Goal: Complete application form

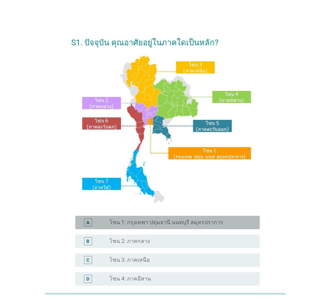
click at [163, 223] on label "โซน 1: กรุงเทพฯ ปทุมธานี นนทบุรี สมุทรปราการ" at bounding box center [165, 222] width 113 height 7
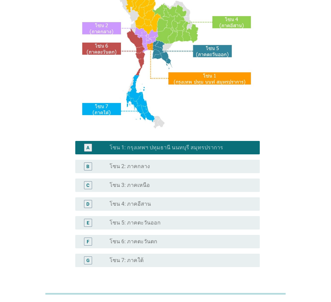
scroll to position [126, 0]
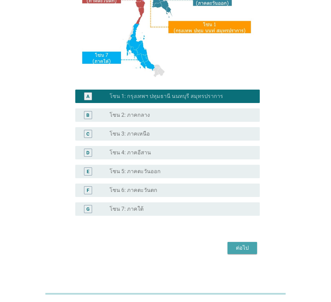
click at [237, 247] on div "ต่อไป" at bounding box center [242, 248] width 19 height 8
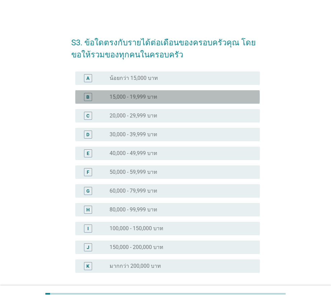
click at [162, 91] on div "B radio_button_unchecked 15,000 - 19,999 บาท" at bounding box center [167, 96] width 184 height 13
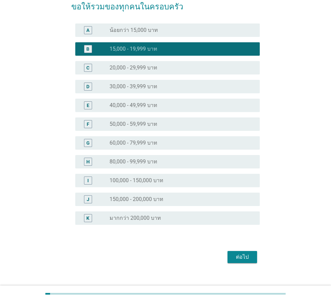
scroll to position [57, 0]
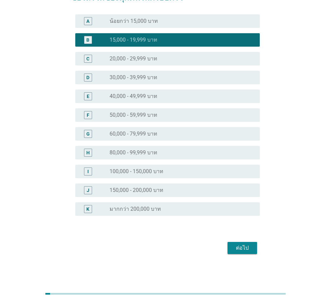
click at [243, 253] on button "ต่อไป" at bounding box center [242, 248] width 30 height 12
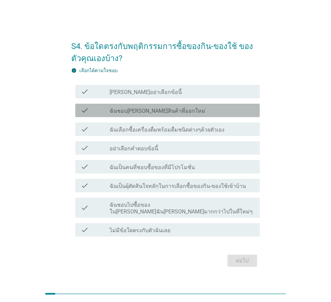
click at [154, 111] on label "ฉันชอบ[PERSON_NAME]สินค้าที่ออกใหม่" at bounding box center [157, 111] width 96 height 7
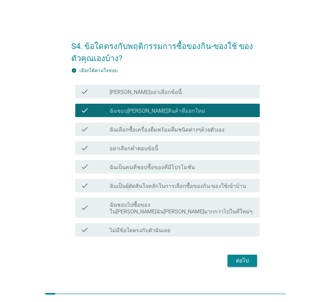
click at [154, 130] on label "ฉันเลือกซื้อเครื่องดื่มพร้อมดื่มชนิดต่างๆด้วยตัวเอง" at bounding box center [166, 130] width 115 height 7
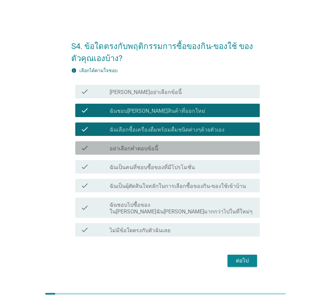
drag, startPoint x: 153, startPoint y: 146, endPoint x: 154, endPoint y: 152, distance: 6.4
click at [153, 146] on div "check check_box_outline_blank อย่าเลือกคำตอบข้อนี้" at bounding box center [167, 147] width 184 height 13
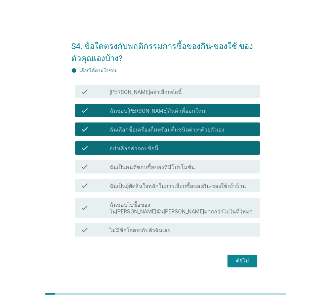
click at [156, 171] on label "ฉันเป็นคนที่ชอบซื้อของที่มีโปรโมชั่น" at bounding box center [151, 167] width 85 height 7
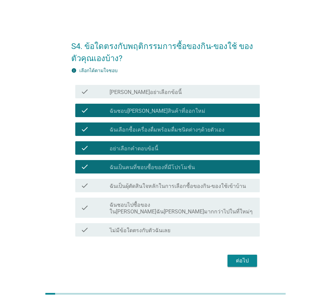
click at [156, 192] on div "check check_box_outline_blank ฉันเป็นผุ้ตัดสินใจหลักในการเลือกซื้อของกิน-ของใช้…" at bounding box center [167, 185] width 184 height 13
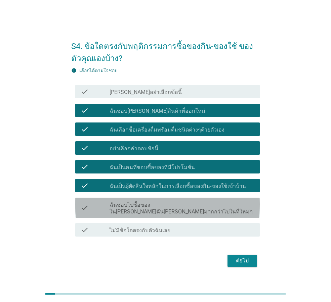
drag, startPoint x: 155, startPoint y: 207, endPoint x: 154, endPoint y: 215, distance: 7.5
click at [155, 209] on label "ฉันชอบไปซื้อของใน[PERSON_NAME]ฉัน[PERSON_NAME]มากกว่าไปในที่ใหม่ๆ" at bounding box center [181, 208] width 145 height 13
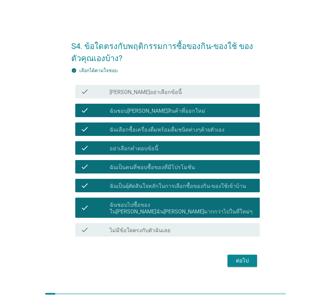
click at [235, 257] on div "ต่อไป" at bounding box center [242, 261] width 19 height 8
